Goal: Navigation & Orientation: Understand site structure

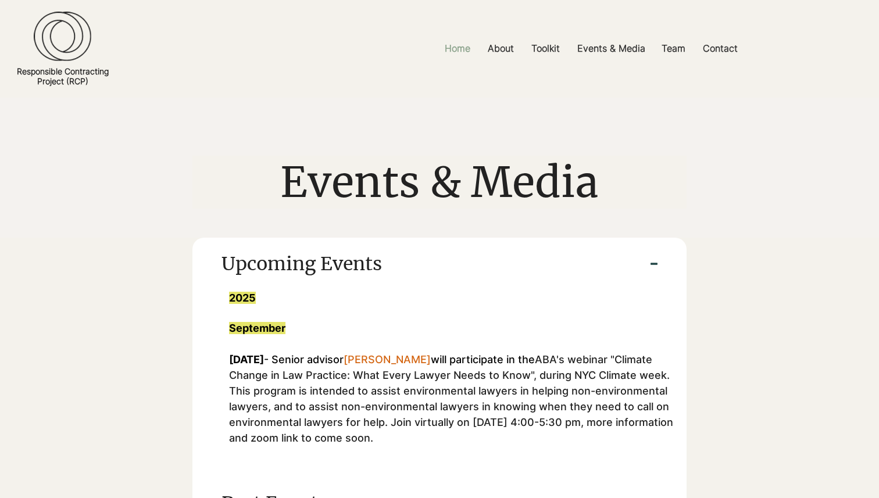
click at [461, 48] on p "Home" at bounding box center [457, 48] width 37 height 26
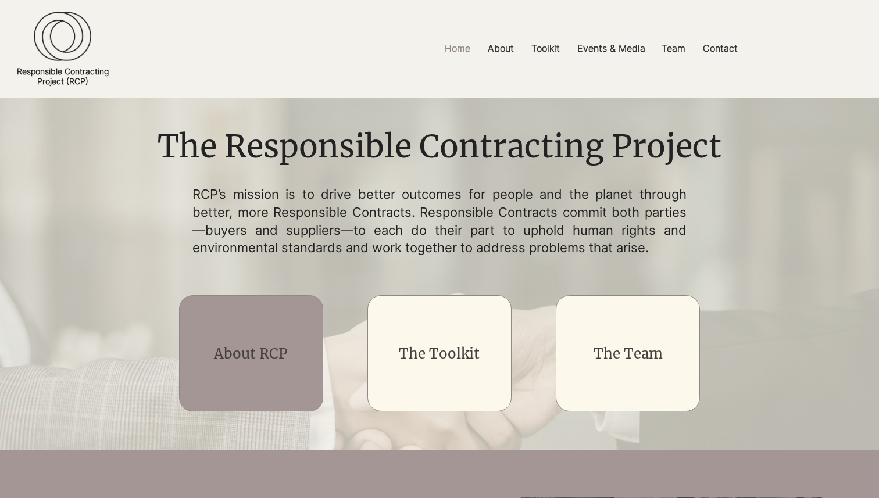
click at [258, 336] on div "main content" at bounding box center [251, 353] width 145 height 116
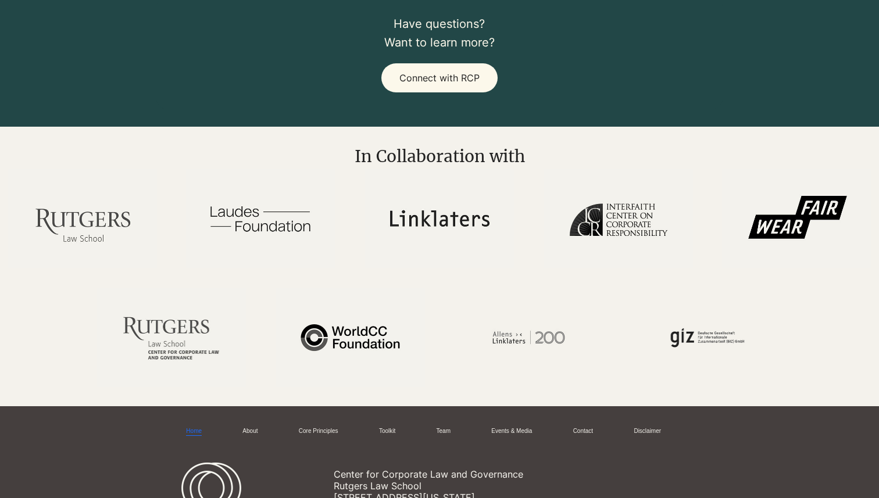
scroll to position [1692, 0]
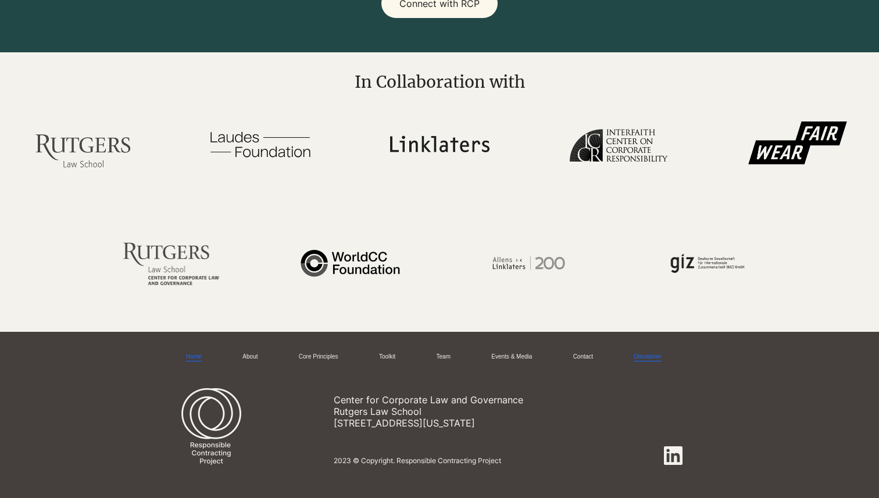
click at [661, 353] on link "Disclaimer" at bounding box center [647, 357] width 27 height 9
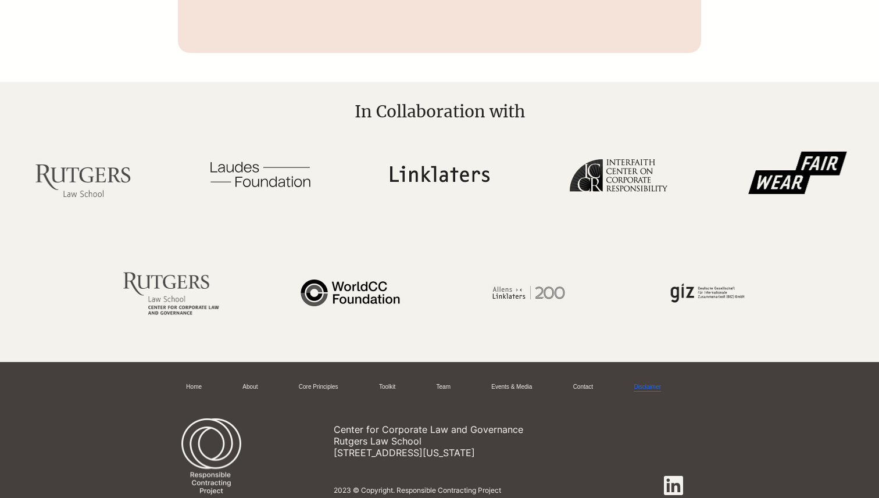
scroll to position [987, 0]
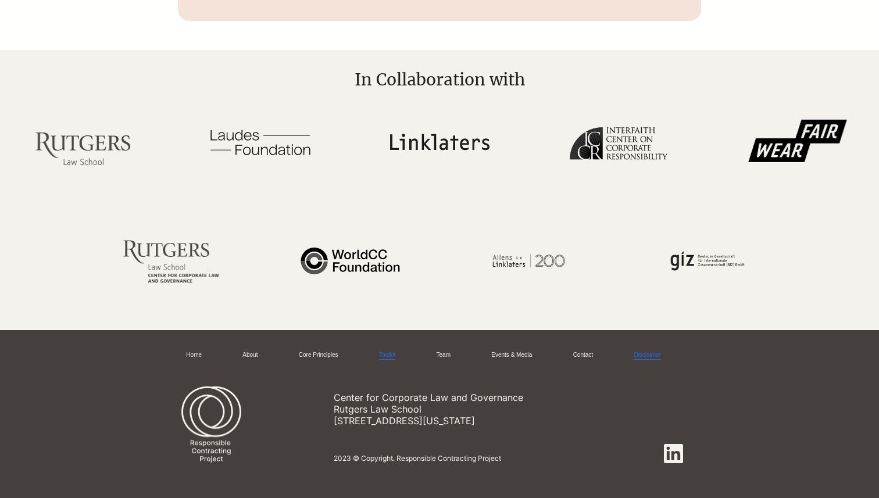
click at [395, 358] on link "Toolkit" at bounding box center [387, 355] width 16 height 9
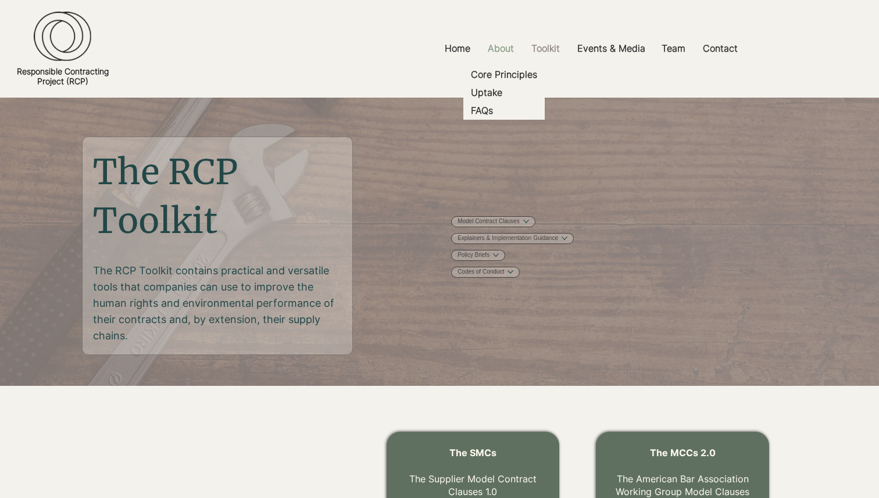
click at [497, 49] on p "About" at bounding box center [501, 48] width 38 height 26
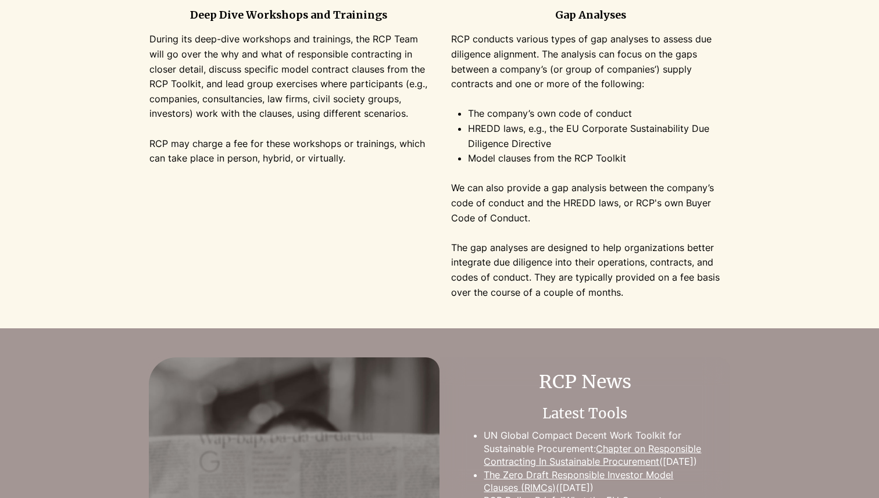
scroll to position [1821, 0]
